Goal: Task Accomplishment & Management: Use online tool/utility

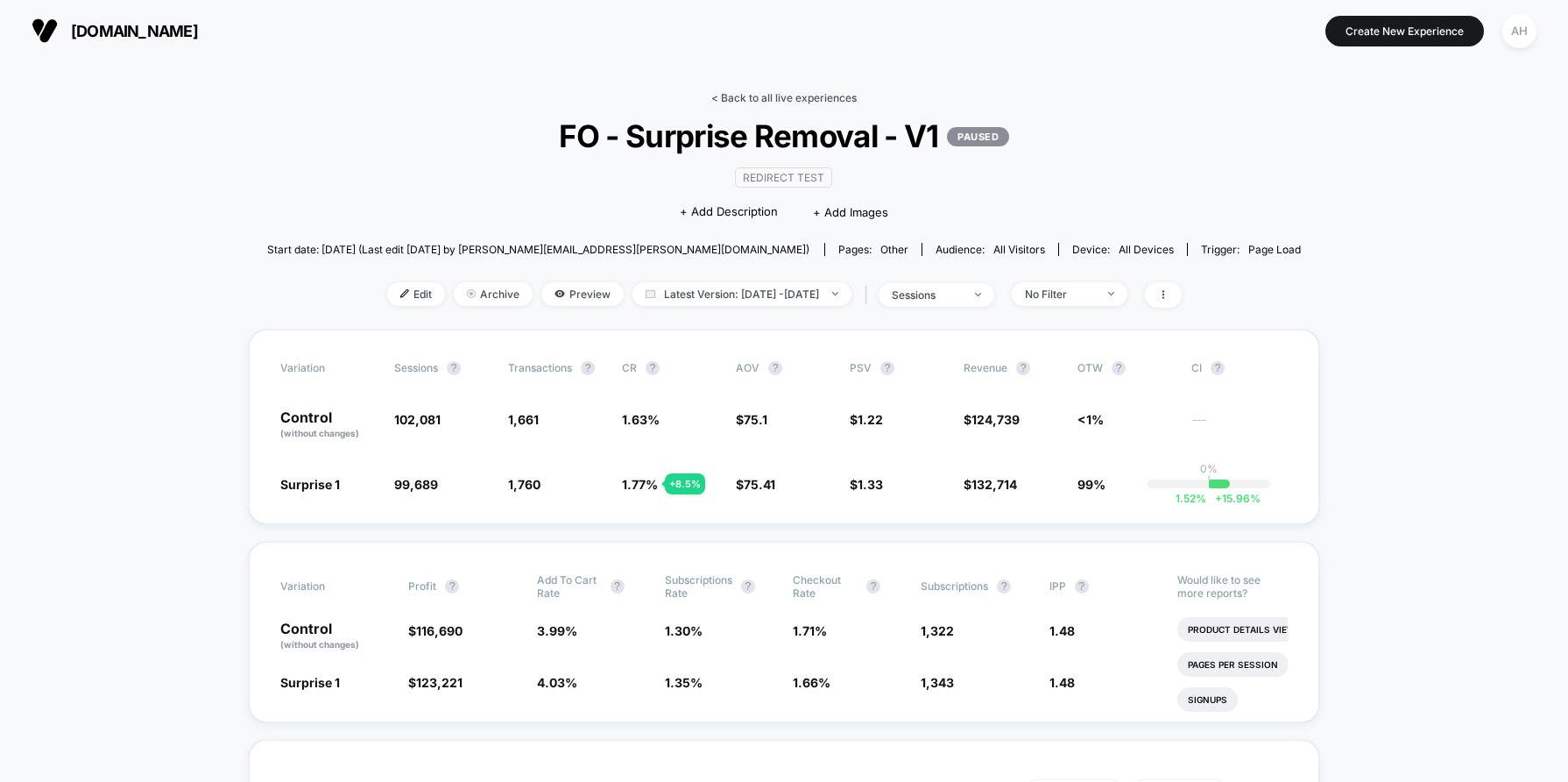
click at [821, 101] on link "< Back to all live experiences" at bounding box center [784, 97] width 146 height 13
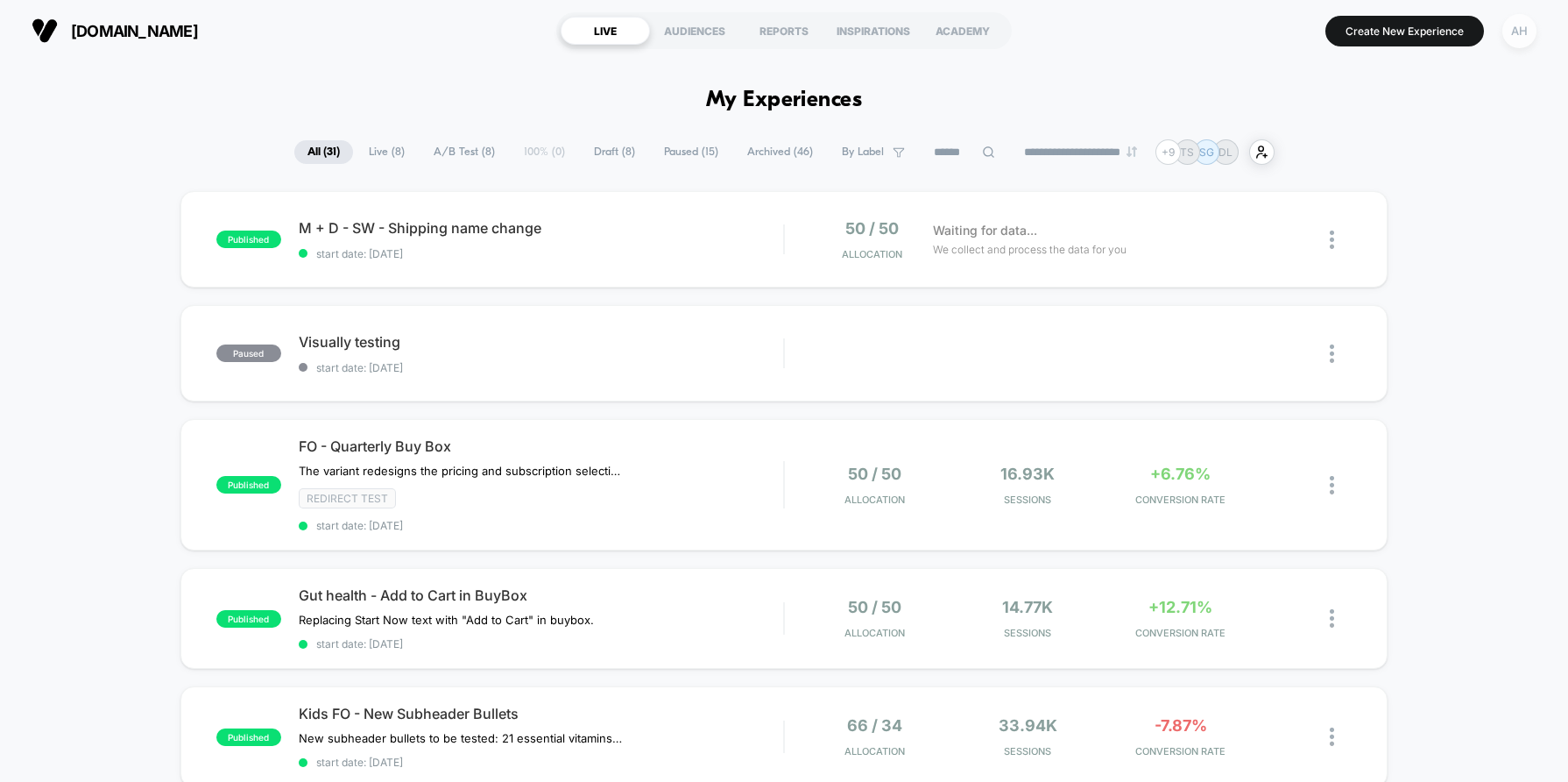
click at [1517, 41] on div "AH" at bounding box center [1519, 31] width 34 height 34
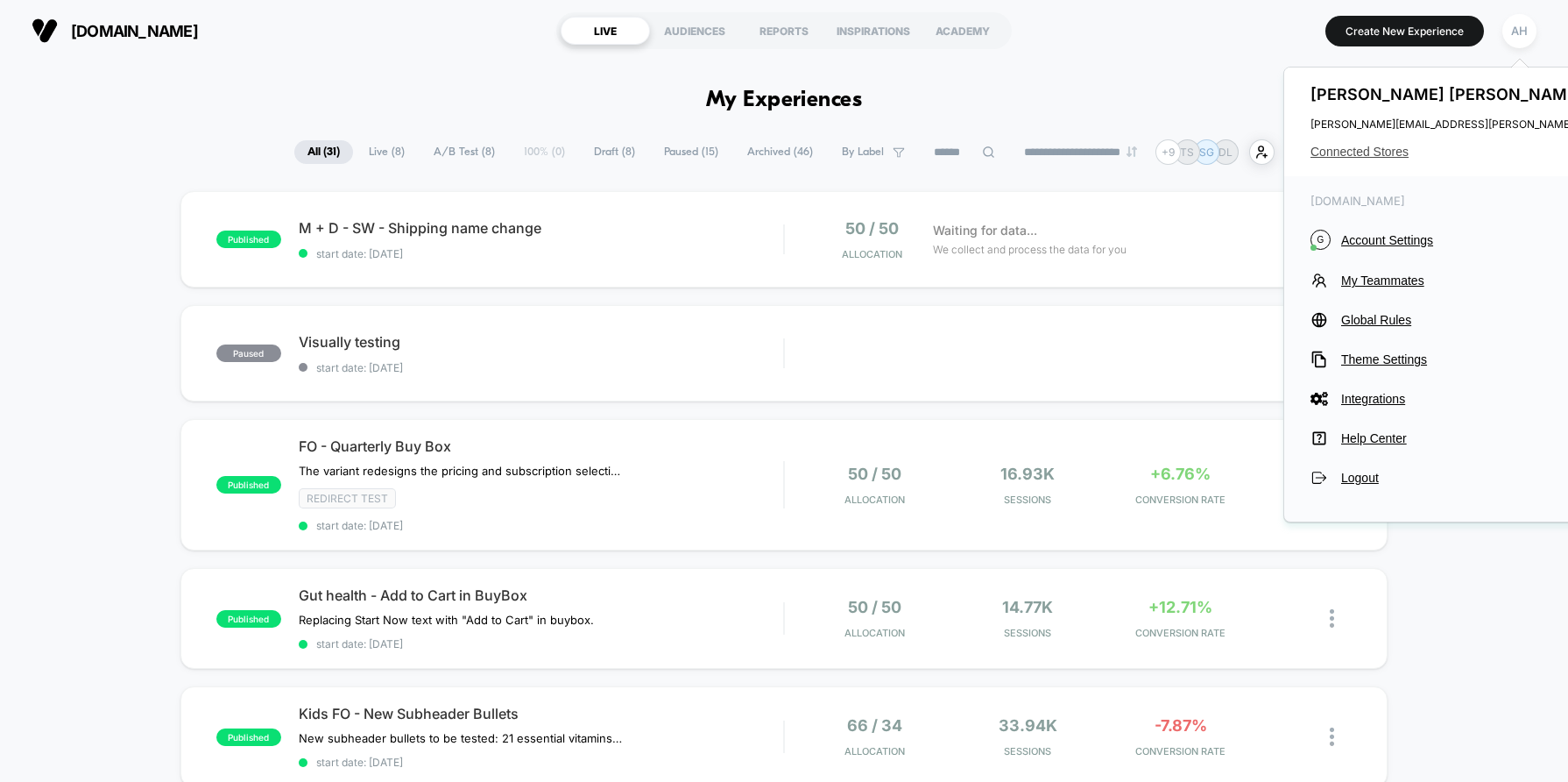
click at [1332, 160] on div "[PERSON_NAME] [PERSON_NAME][EMAIL_ADDRESS][PERSON_NAME][DOMAIN_NAME] Connected …" at bounding box center [1485, 122] width 401 height 109
click at [1338, 152] on span "Connected Stores" at bounding box center [1484, 152] width 348 height 14
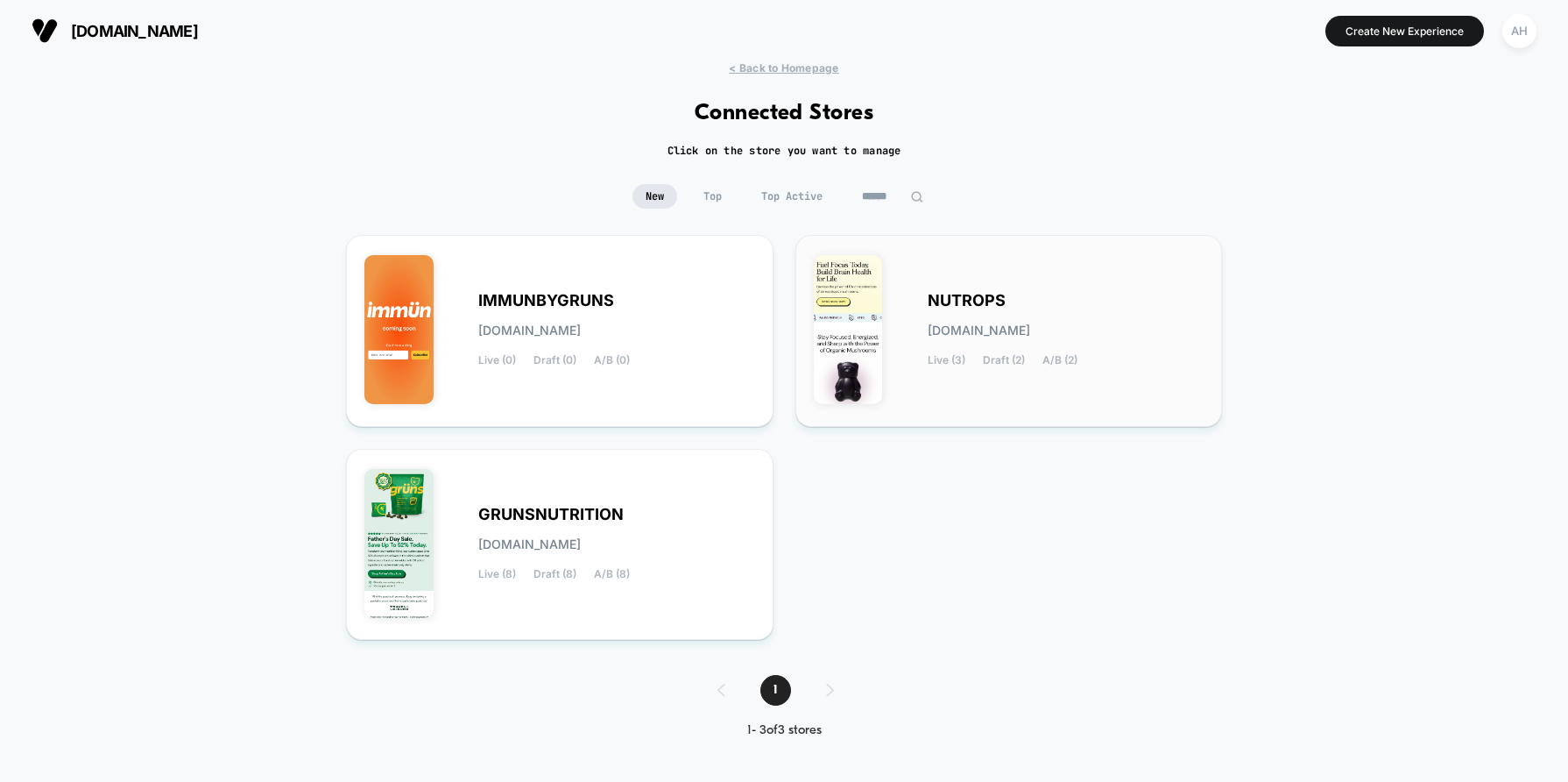
click at [965, 314] on div "NUTROPS [DOMAIN_NAME] Live (3) Draft (2) A/B (2)" at bounding box center [1065, 330] width 277 height 71
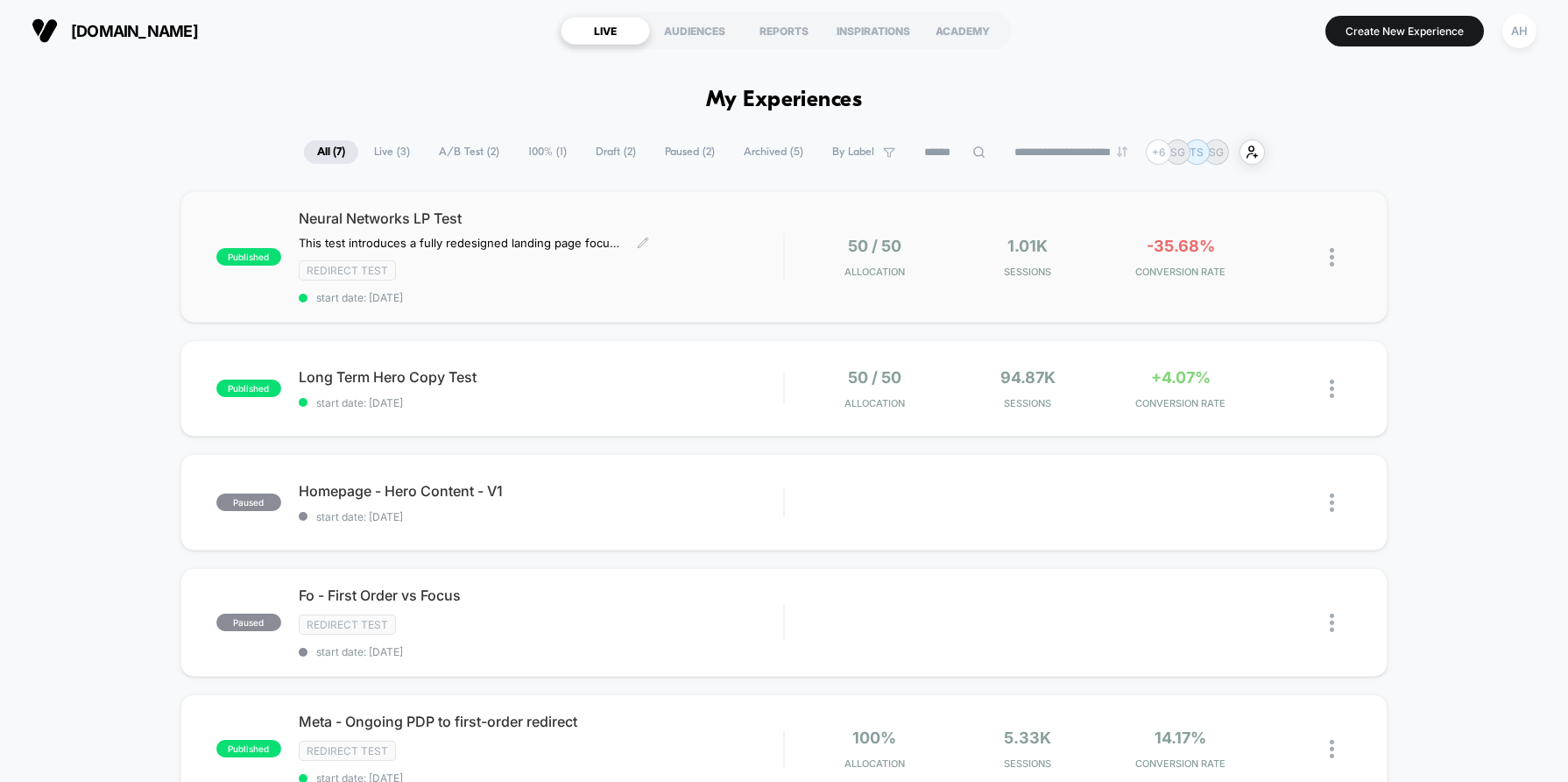
click at [674, 280] on div "Redirect Test" at bounding box center [541, 270] width 484 height 20
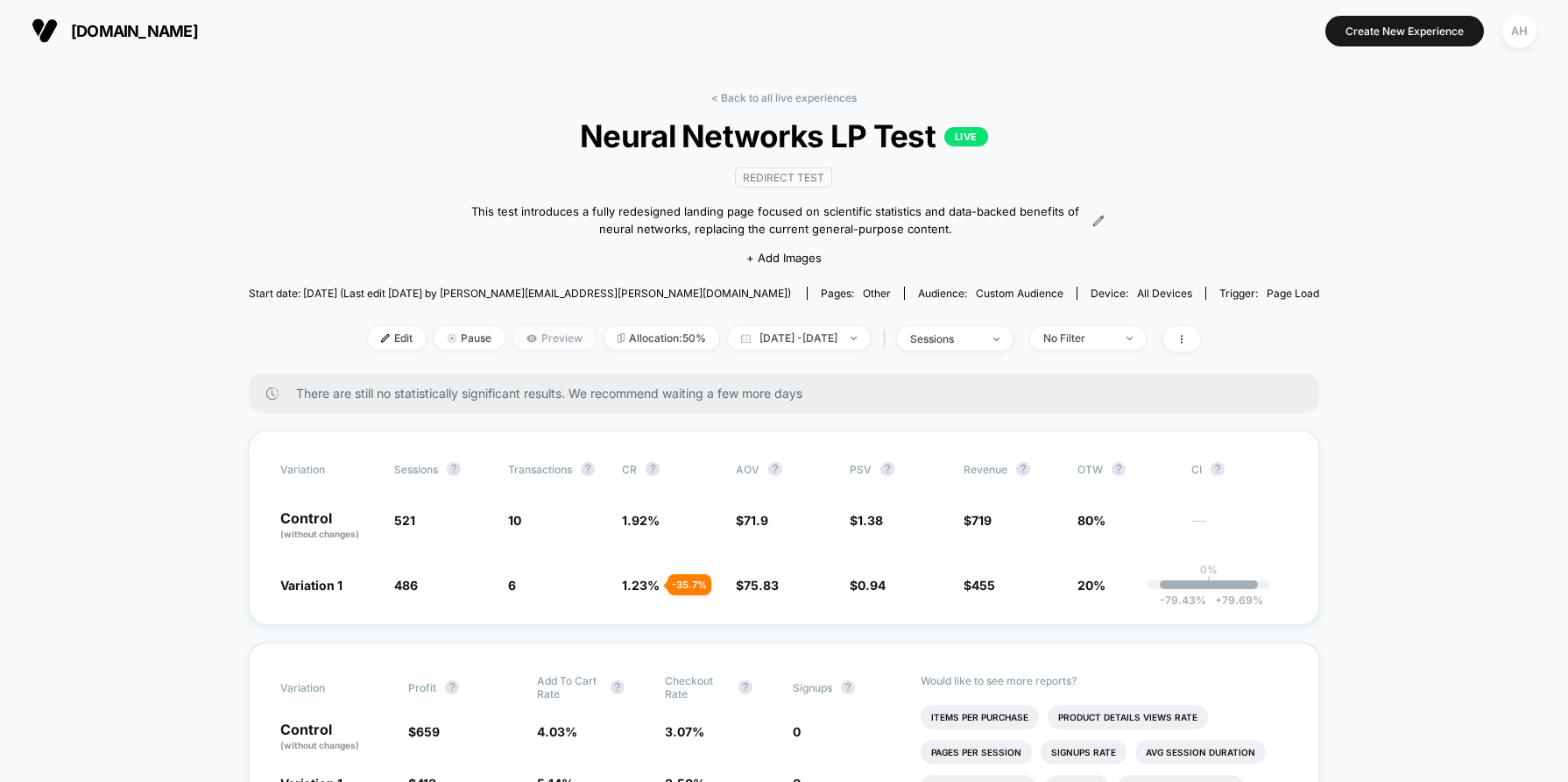
click at [516, 340] on span "Preview" at bounding box center [554, 338] width 82 height 24
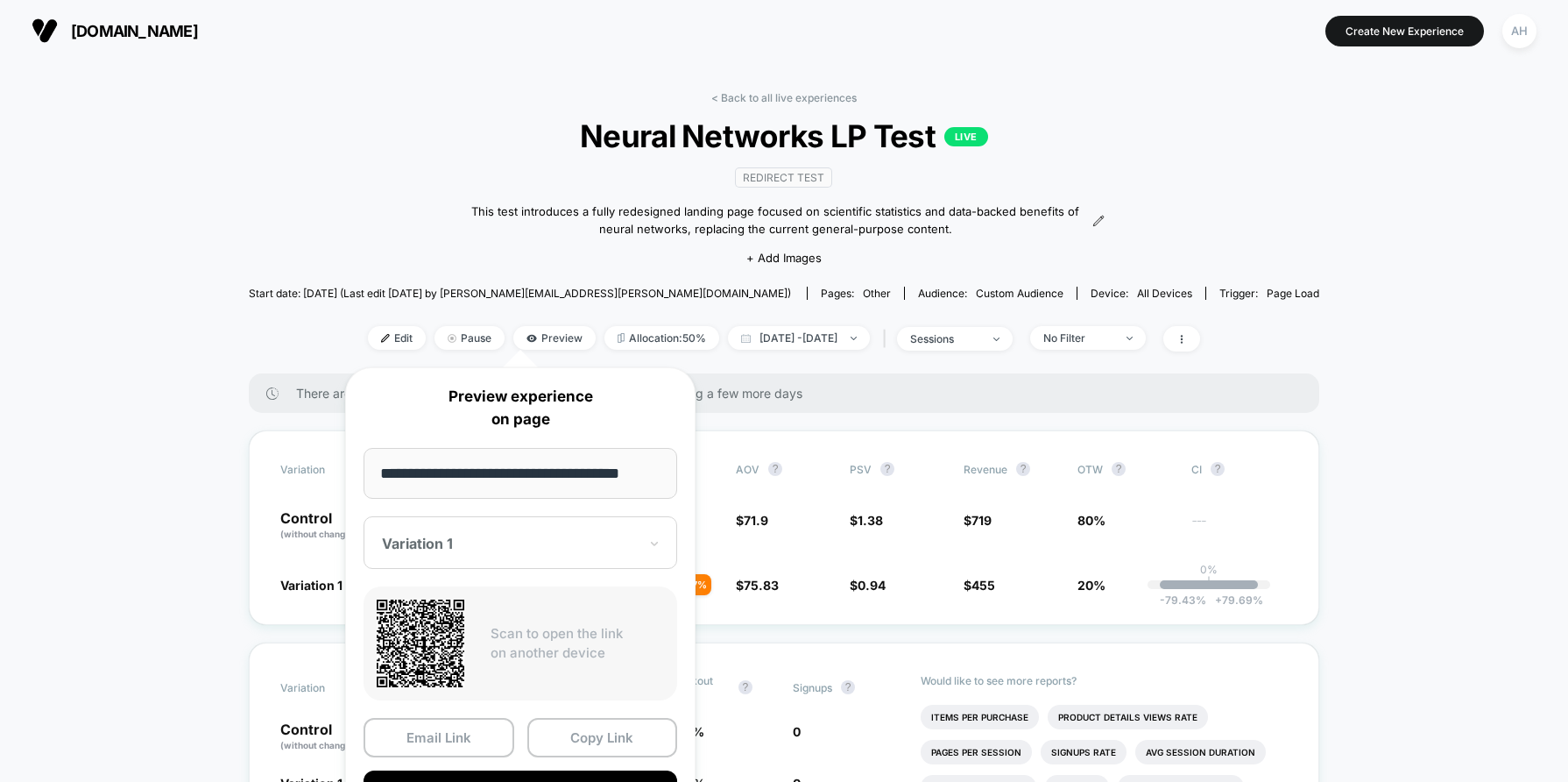
click at [507, 552] on div at bounding box center [510, 544] width 256 height 18
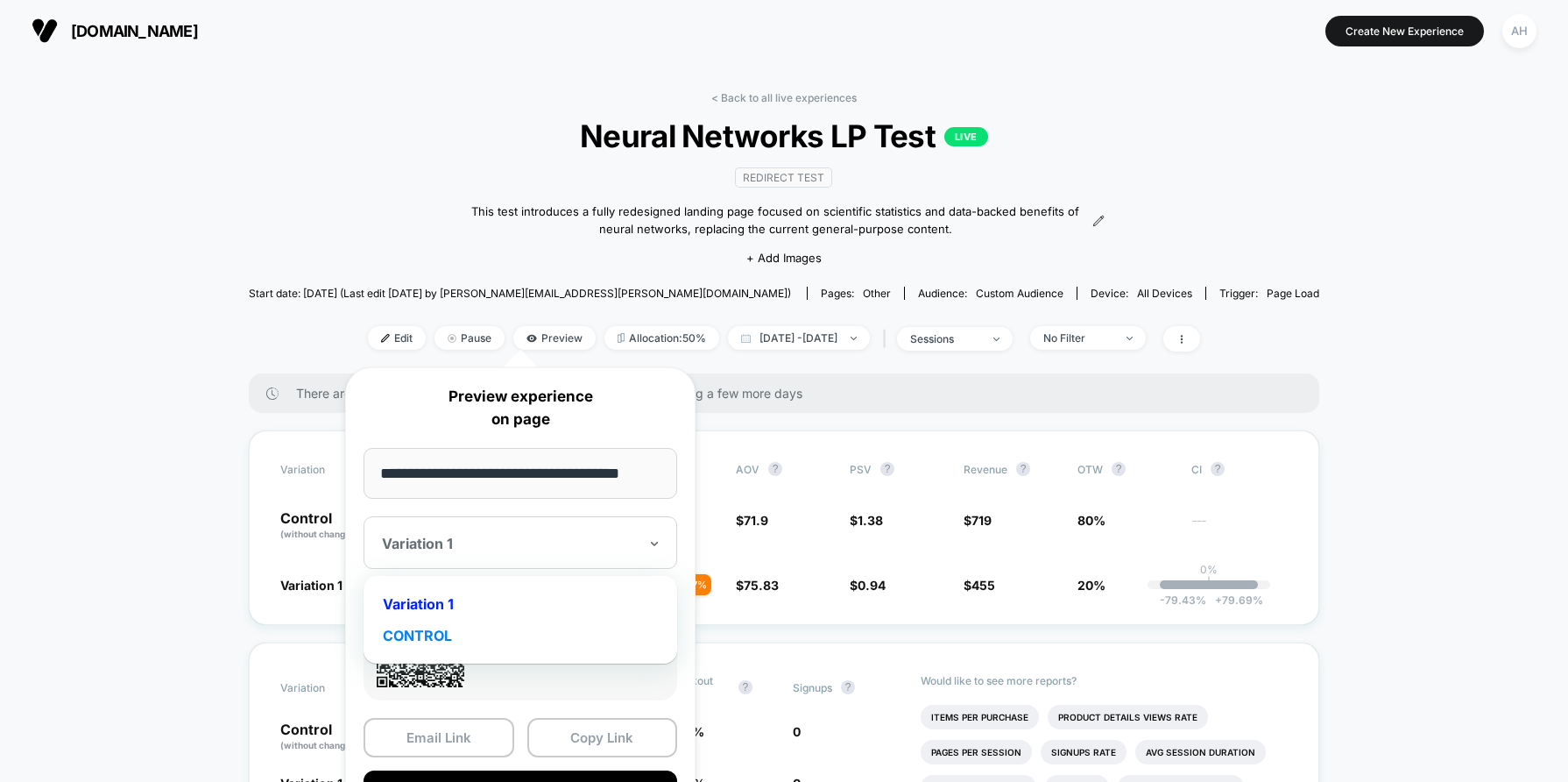
click at [439, 632] on div "CONTROL" at bounding box center [520, 635] width 297 height 32
click at [486, 537] on div at bounding box center [510, 544] width 256 height 18
click at [446, 600] on div "Variation 1" at bounding box center [520, 604] width 297 height 32
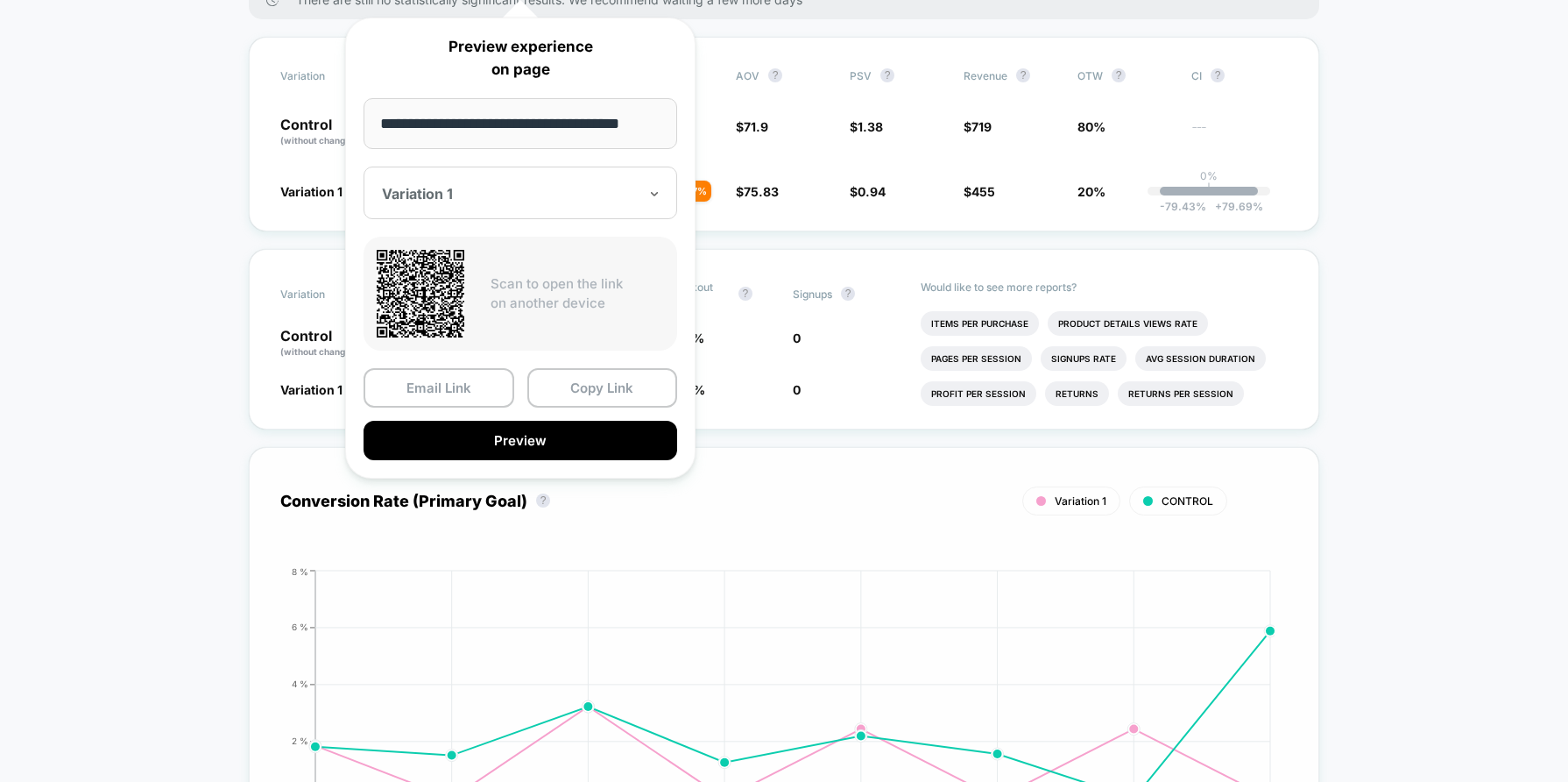
scroll to position [484, 0]
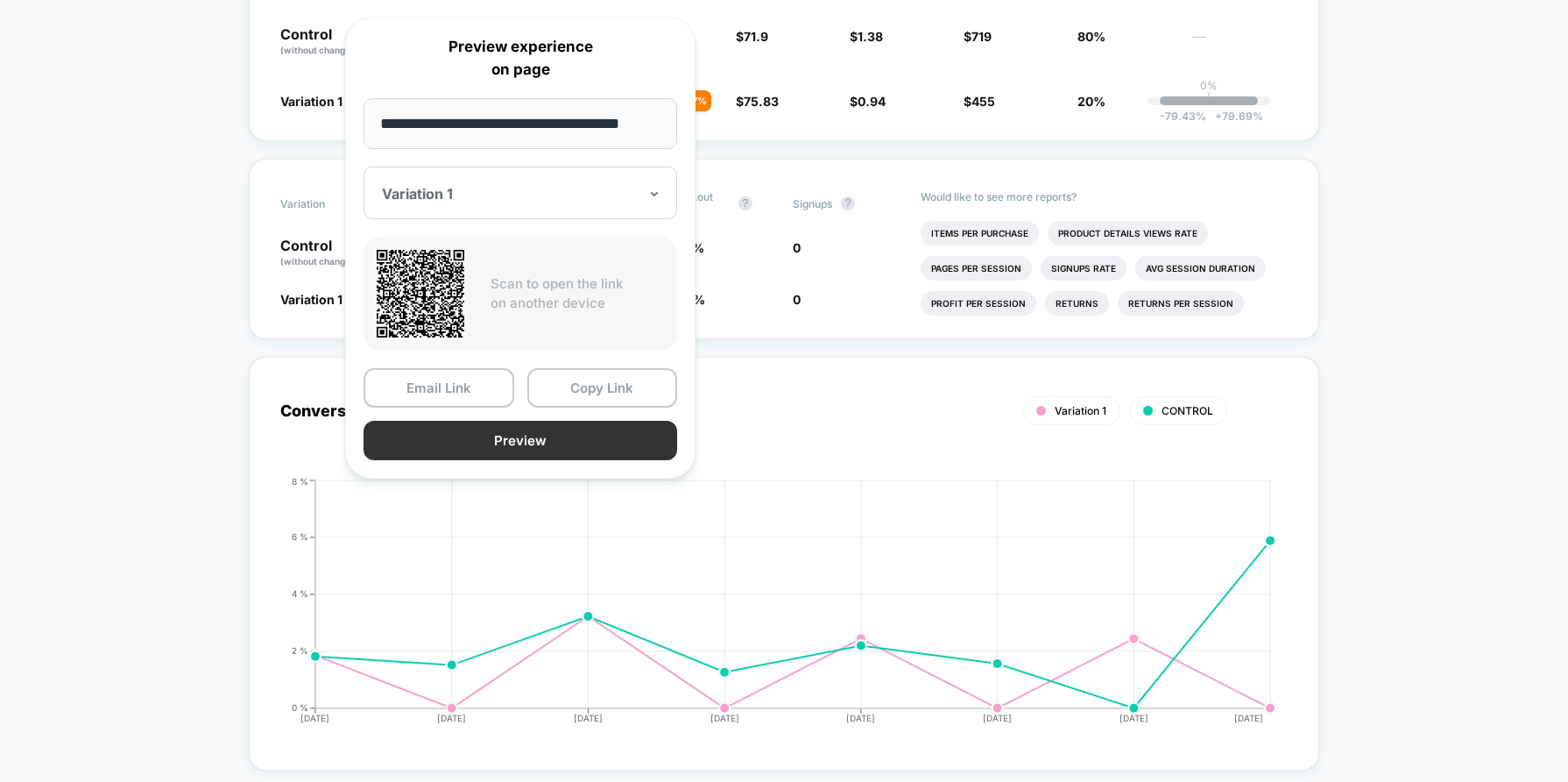
click at [559, 433] on button "Preview" at bounding box center [521, 441] width 313 height 40
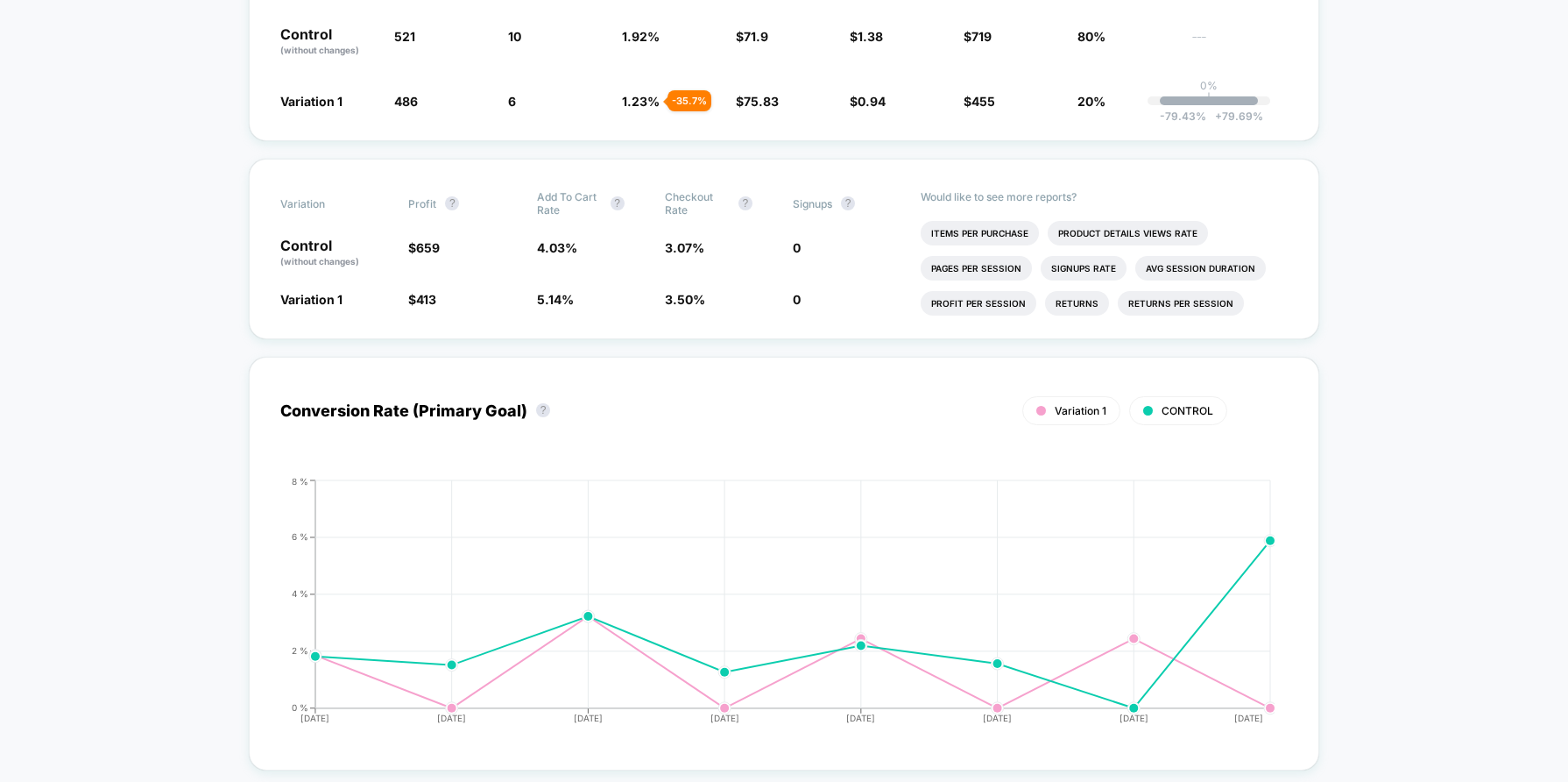
scroll to position [0, 0]
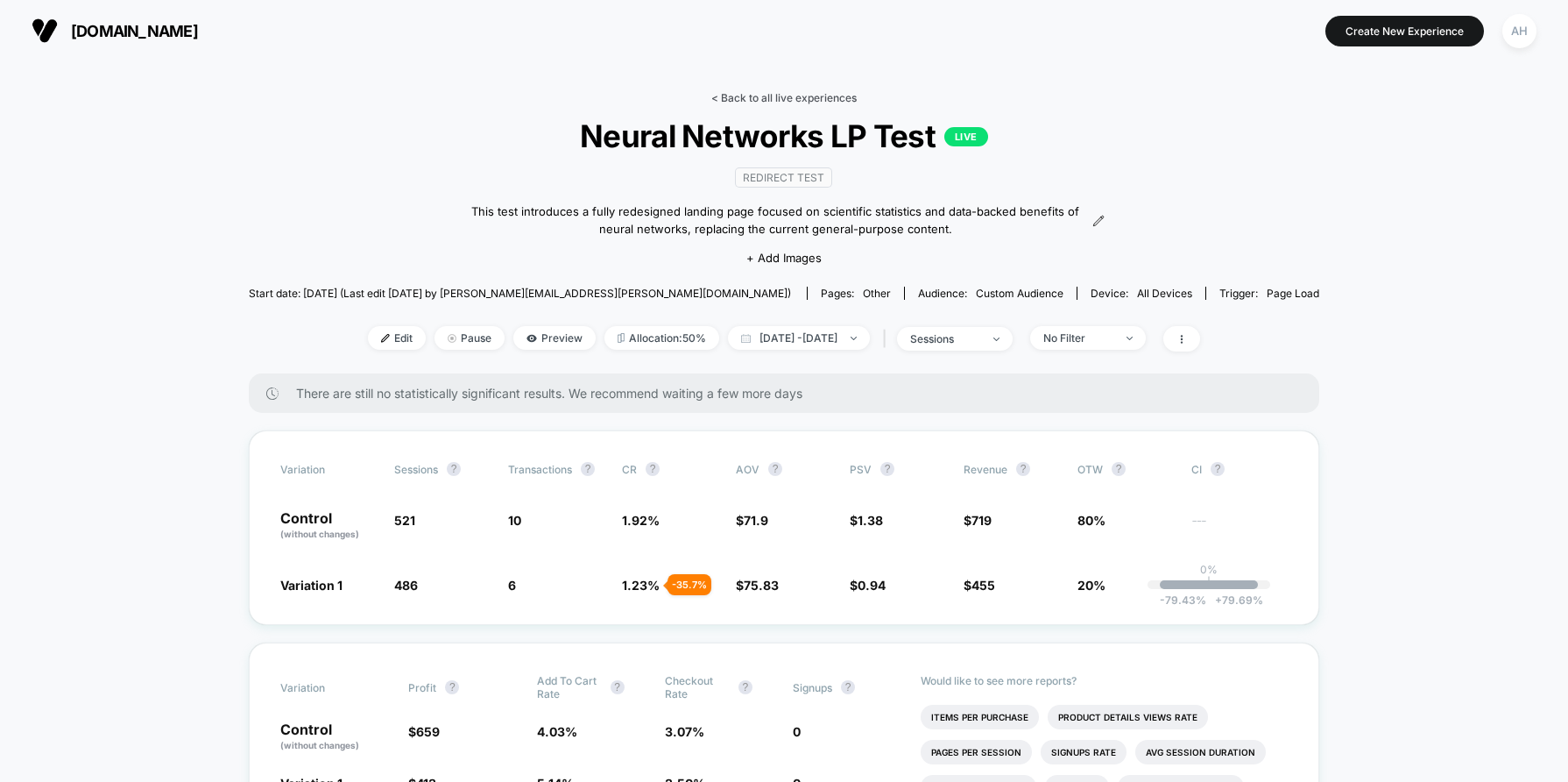
click at [776, 93] on link "< Back to all live experiences" at bounding box center [784, 97] width 146 height 13
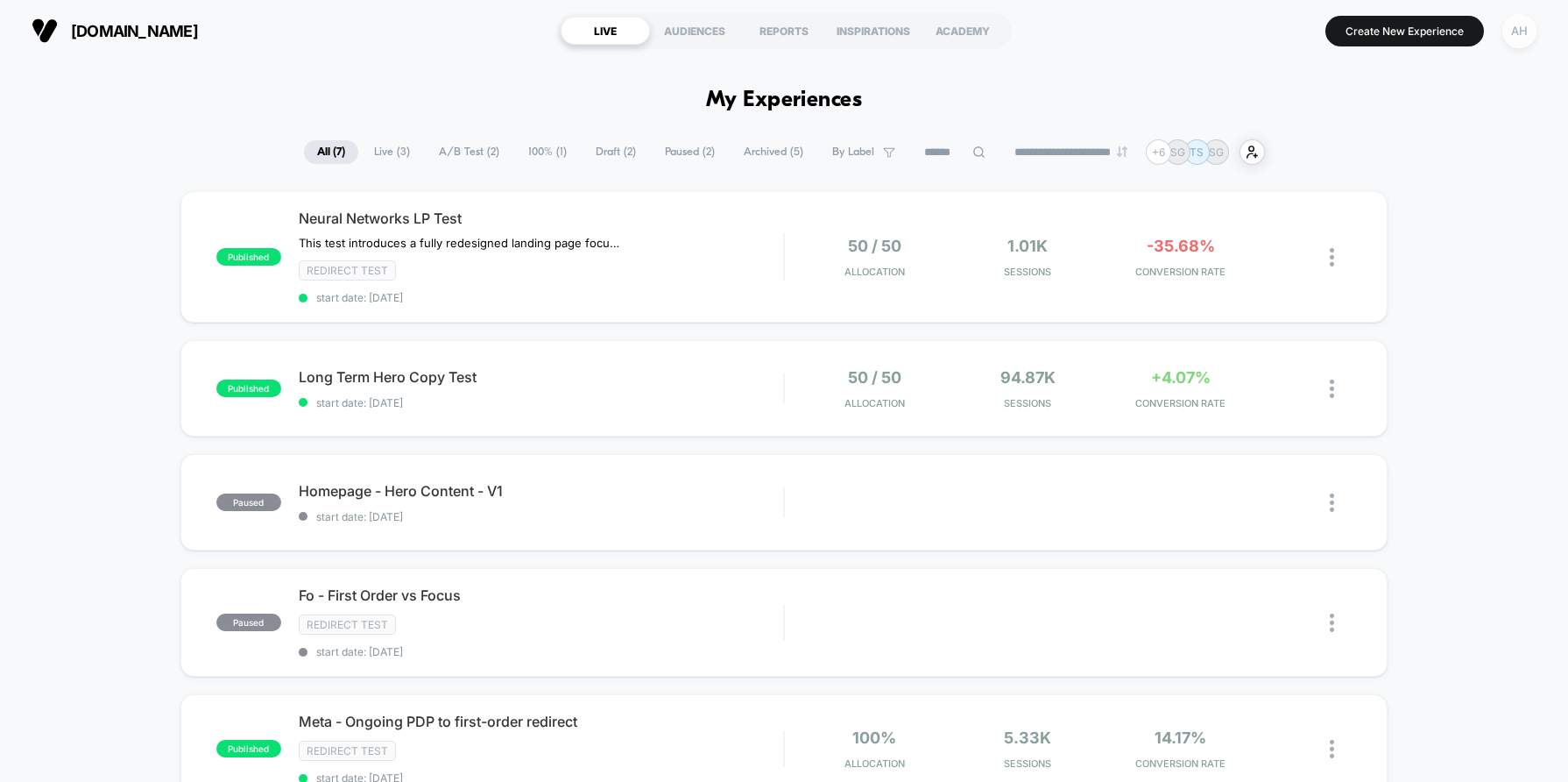
click at [1518, 40] on div "AH" at bounding box center [1519, 31] width 34 height 34
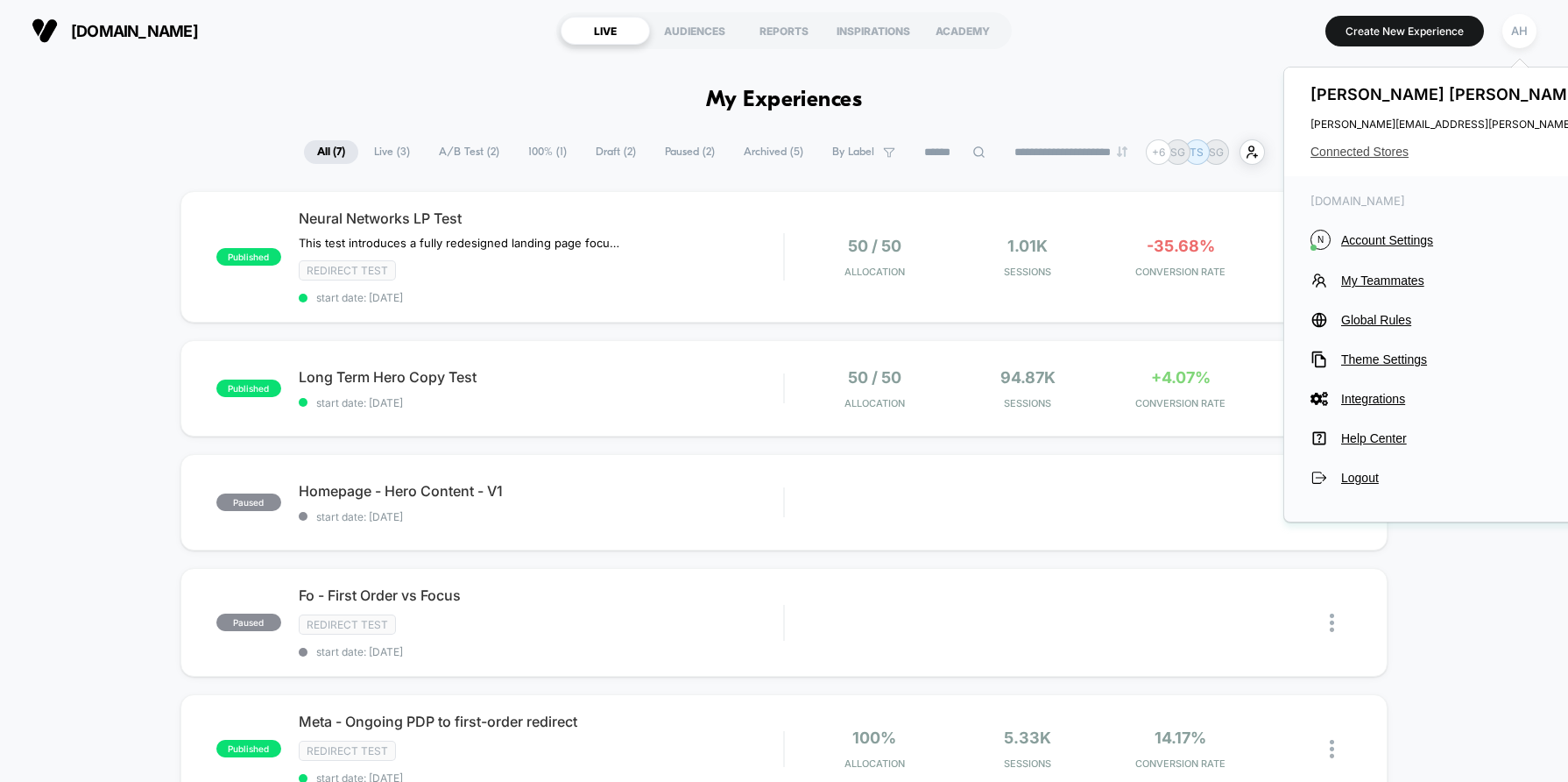
click at [1356, 159] on span "Connected Stores" at bounding box center [1484, 152] width 348 height 14
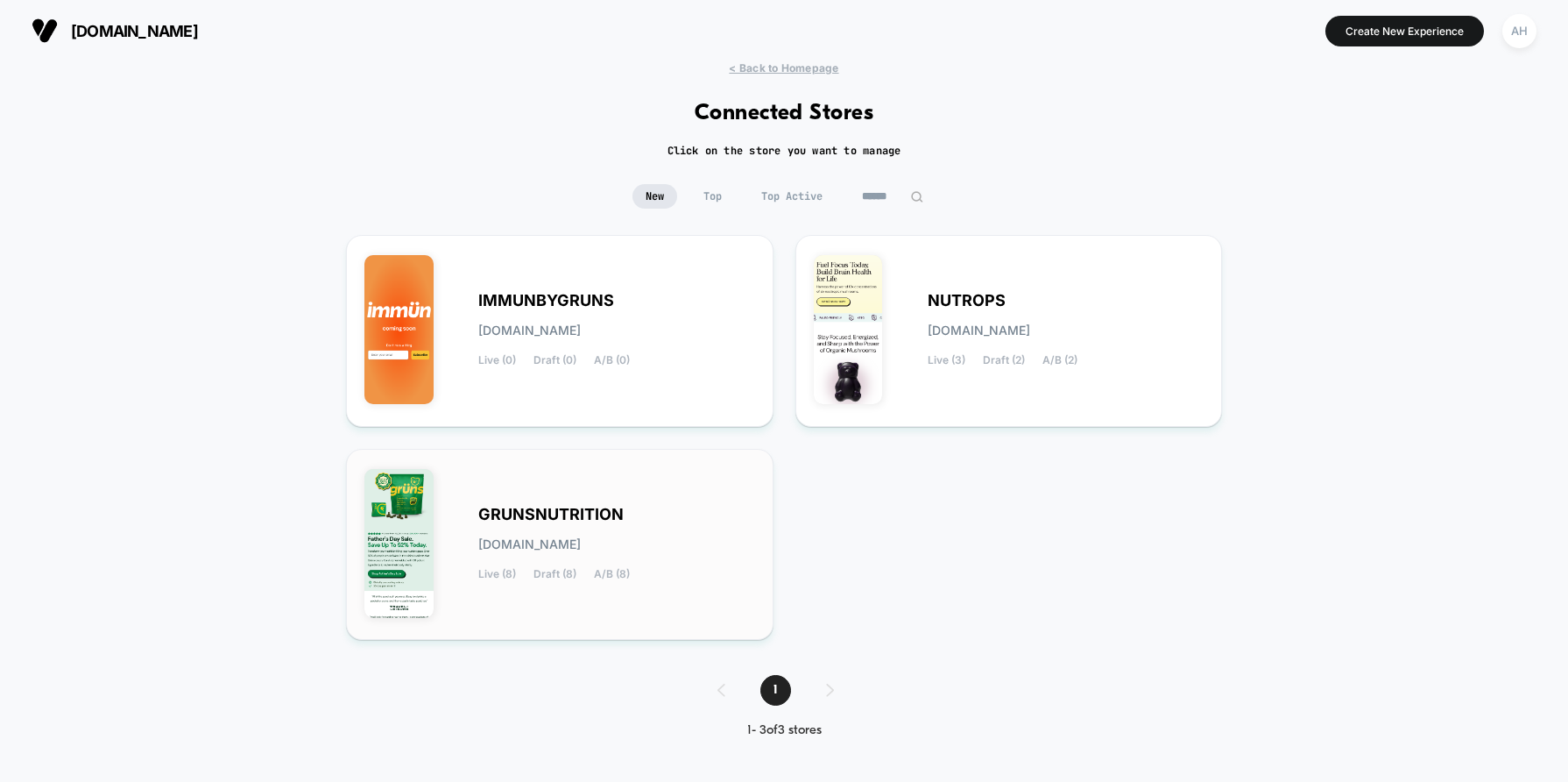
click at [625, 474] on div "GRUNSNUTRITION [DOMAIN_NAME] Live (8) Draft (8) A/B (8)" at bounding box center [559, 545] width 391 height 155
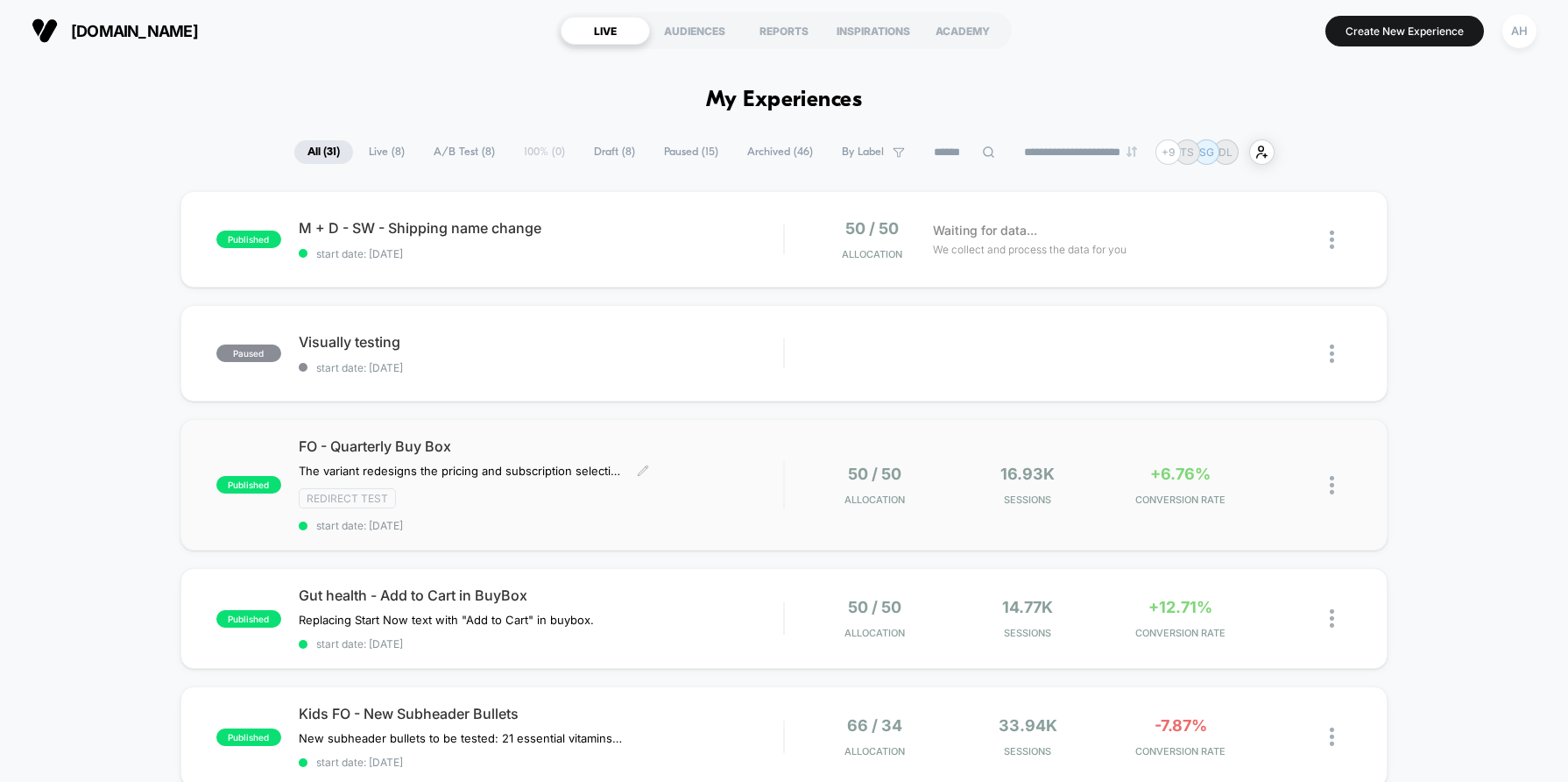
click at [679, 452] on span "FO - Quarterly Buy Box" at bounding box center [541, 447] width 484 height 18
